Goal: Register for event/course

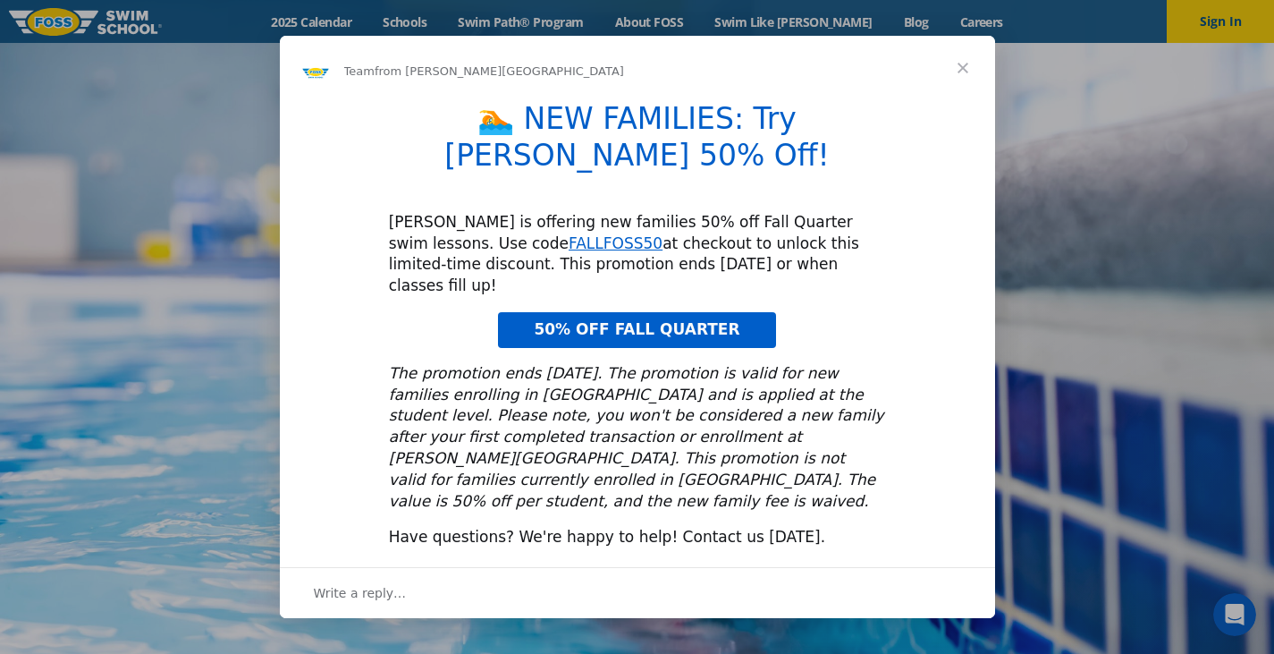
click at [961, 100] on span "Close" at bounding box center [963, 68] width 64 height 64
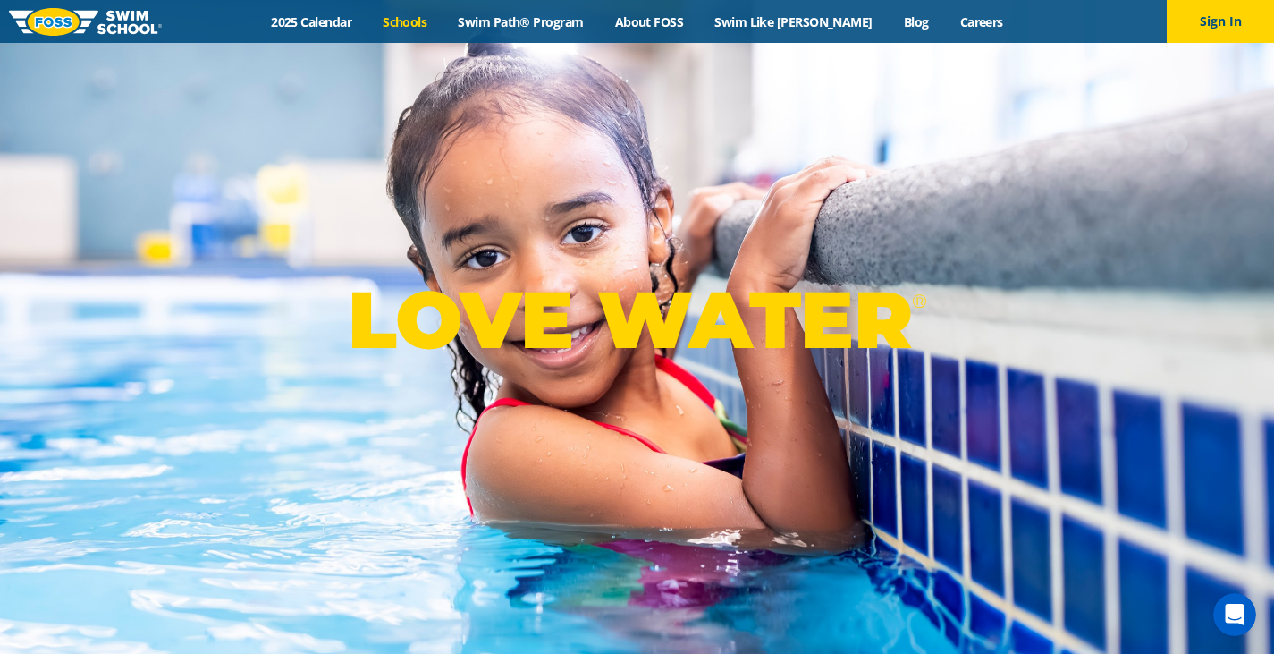
click at [427, 23] on link "Schools" at bounding box center [404, 21] width 75 height 17
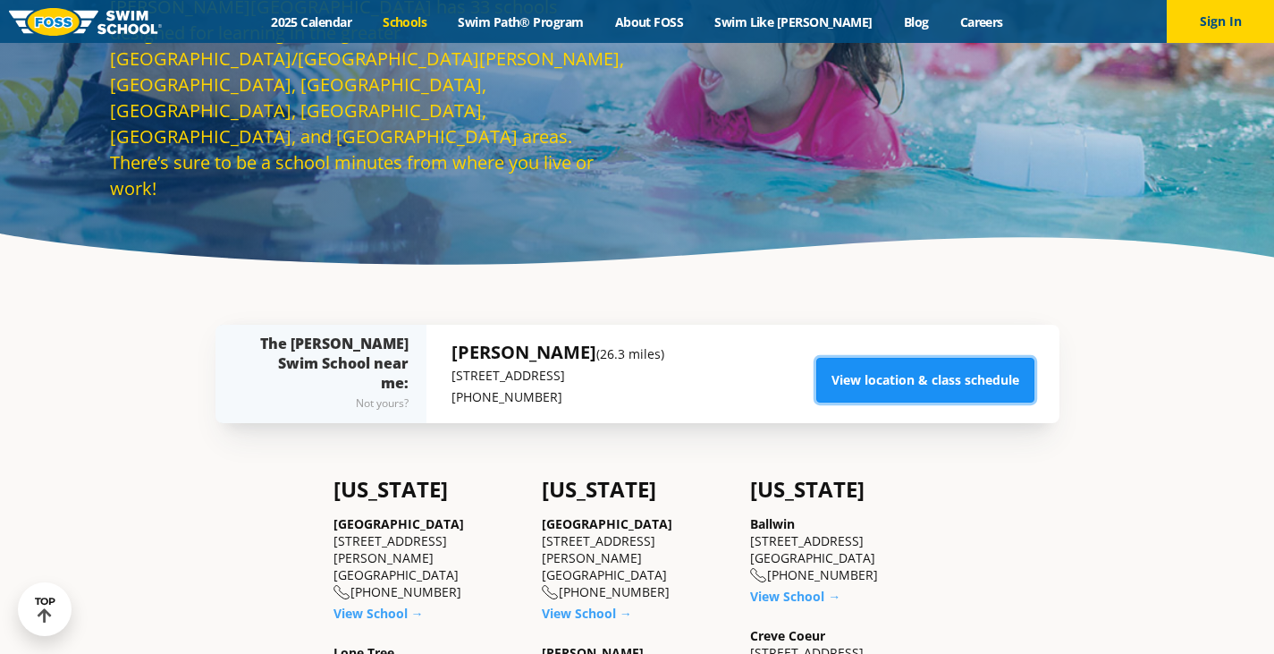
click at [865, 378] on link "View location & class schedule" at bounding box center [925, 380] width 218 height 45
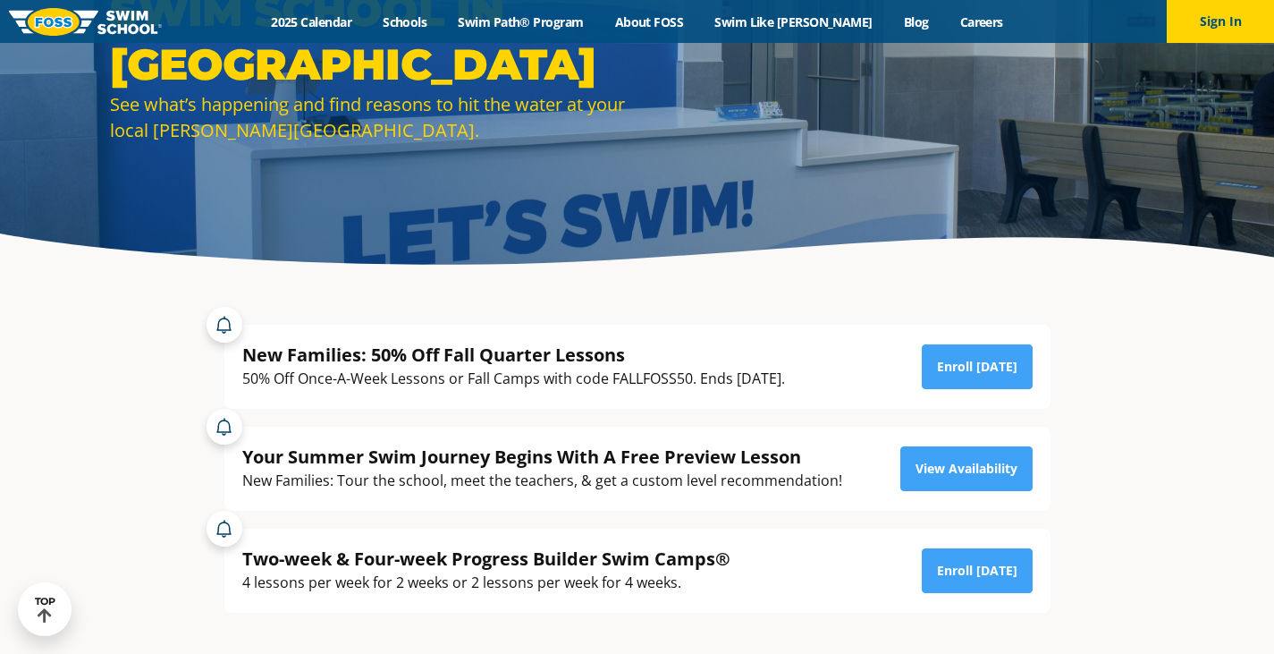
scroll to position [268, 0]
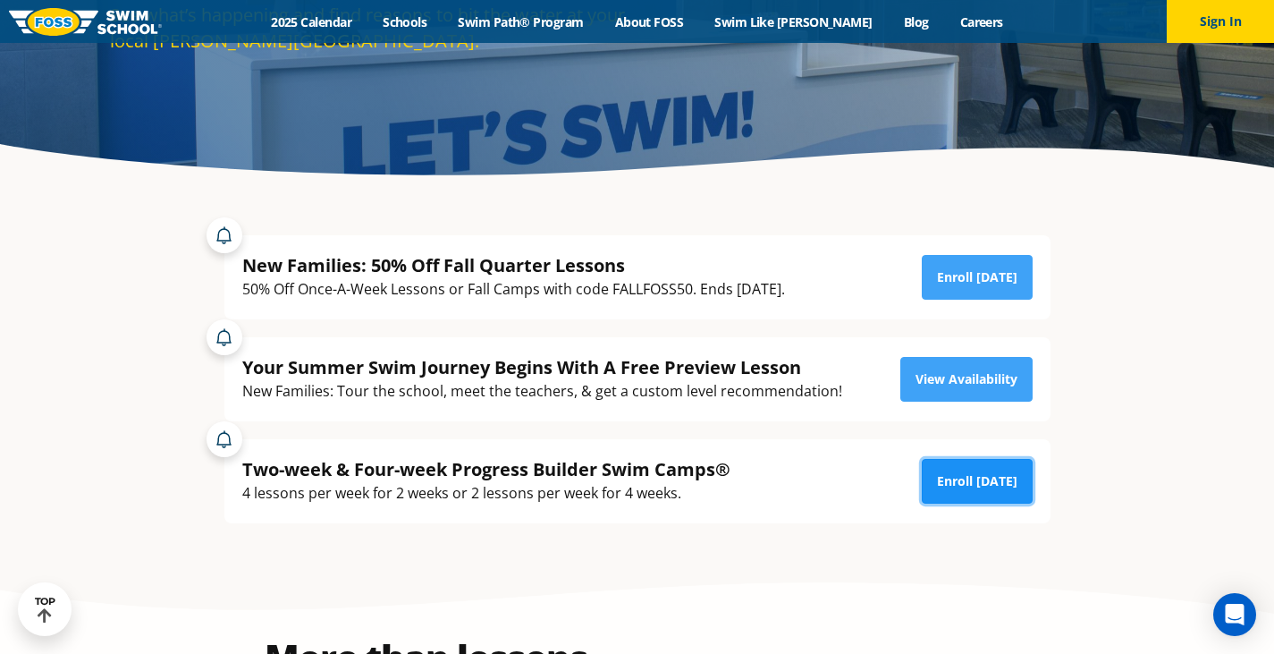
click at [972, 495] on link "Enroll Today" at bounding box center [977, 481] width 111 height 45
